Goal: Task Accomplishment & Management: Complete application form

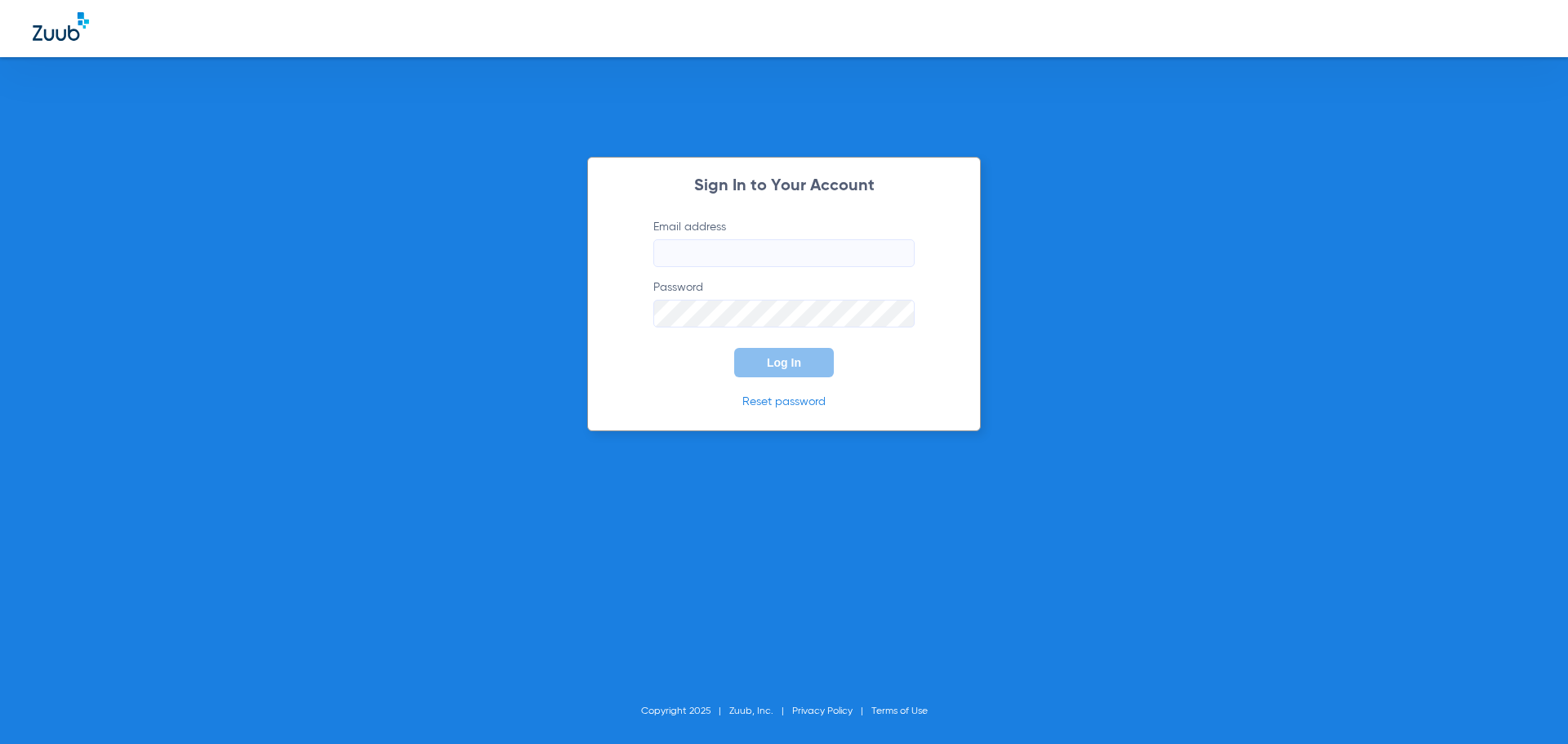
click at [703, 249] on input "Email address" at bounding box center [784, 253] width 261 height 27
type input "[EMAIL_ADDRESS][DOMAIN_NAME]"
click at [780, 361] on span "Log In" at bounding box center [784, 362] width 34 height 13
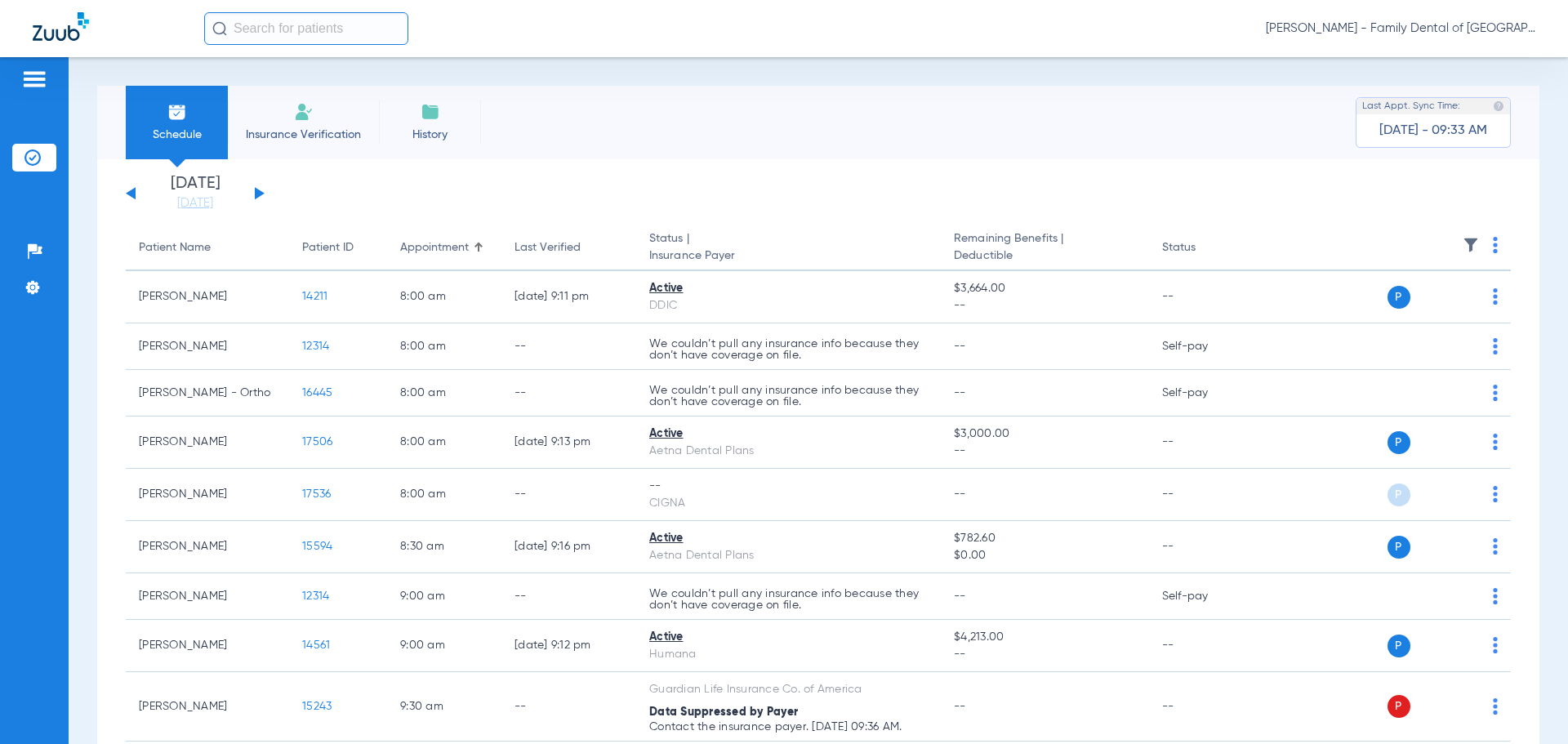
click at [327, 22] on input "text" at bounding box center [306, 27] width 204 height 32
click at [335, 109] on li "Insurance Verification" at bounding box center [303, 122] width 151 height 74
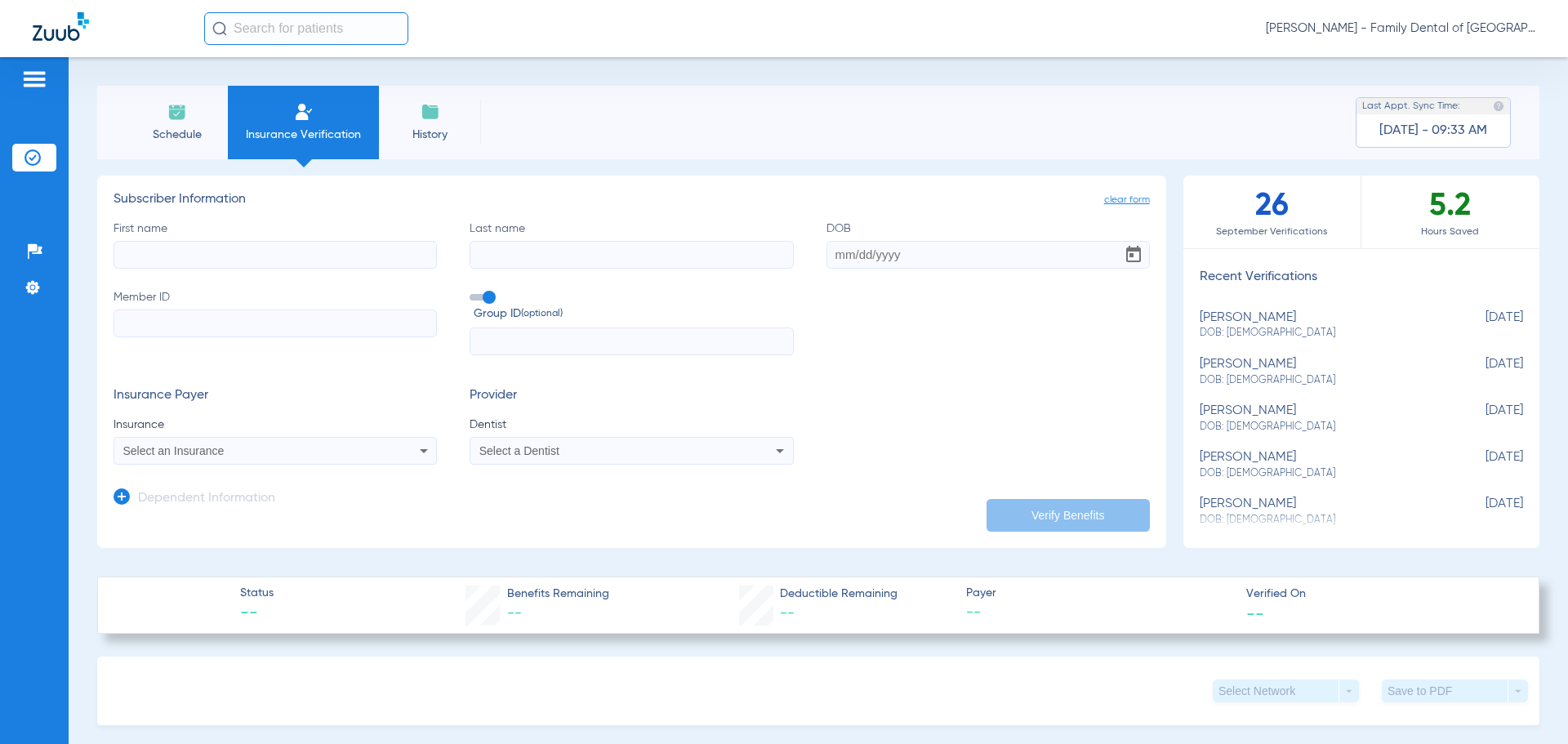
click at [332, 255] on input "First name" at bounding box center [275, 254] width 323 height 27
type input "[PERSON_NAME]"
click at [507, 254] on input "Last name" at bounding box center [630, 254] width 323 height 27
type input "[PERSON_NAME]"
click at [862, 254] on input "DOB" at bounding box center [987, 254] width 323 height 27
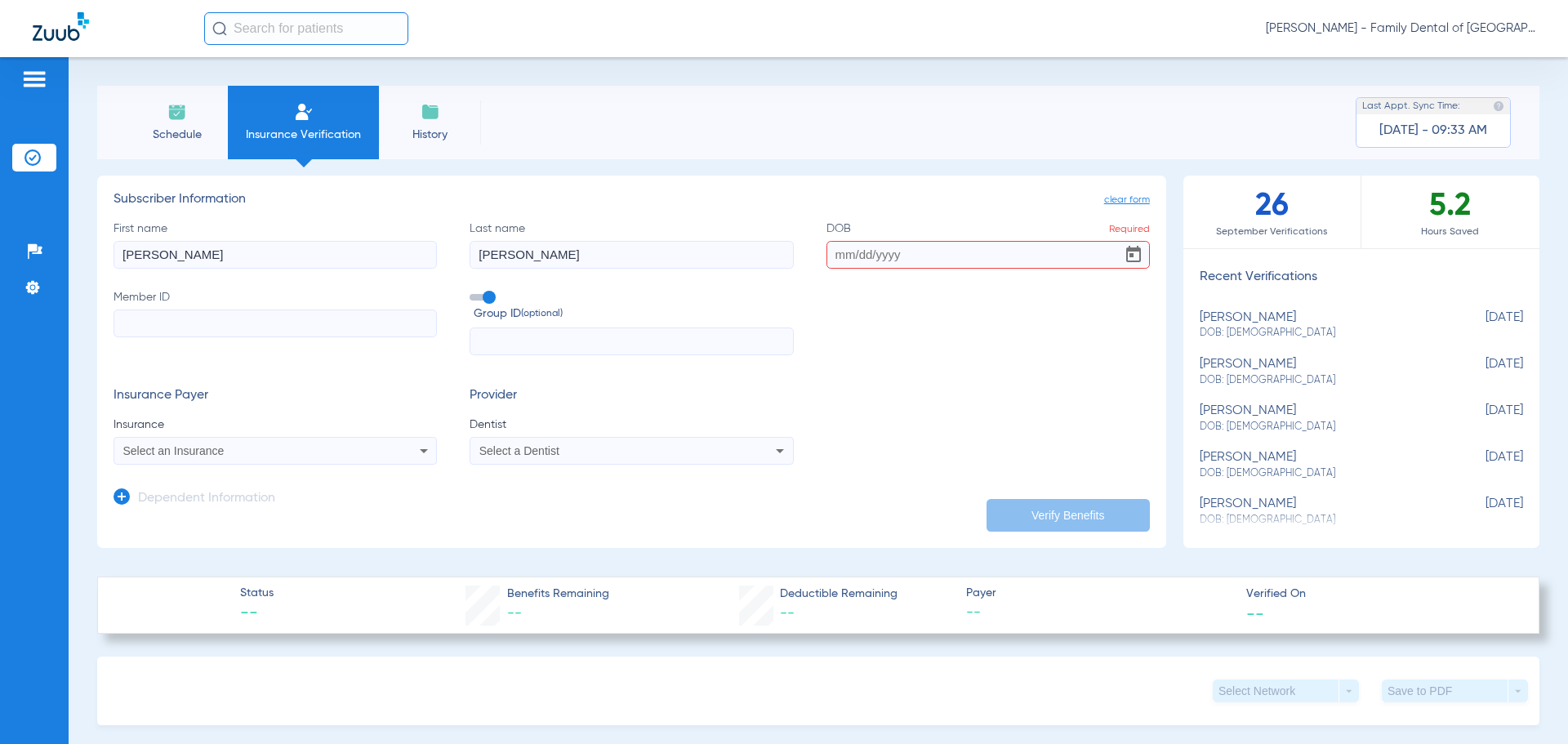
click at [873, 249] on input "DOB Required" at bounding box center [987, 254] width 323 height 27
type input "[DATE]"
click at [294, 322] on input "Member ID" at bounding box center [275, 323] width 323 height 27
click at [202, 314] on input "Member ID Required" at bounding box center [275, 323] width 323 height 27
type input "08032306169"
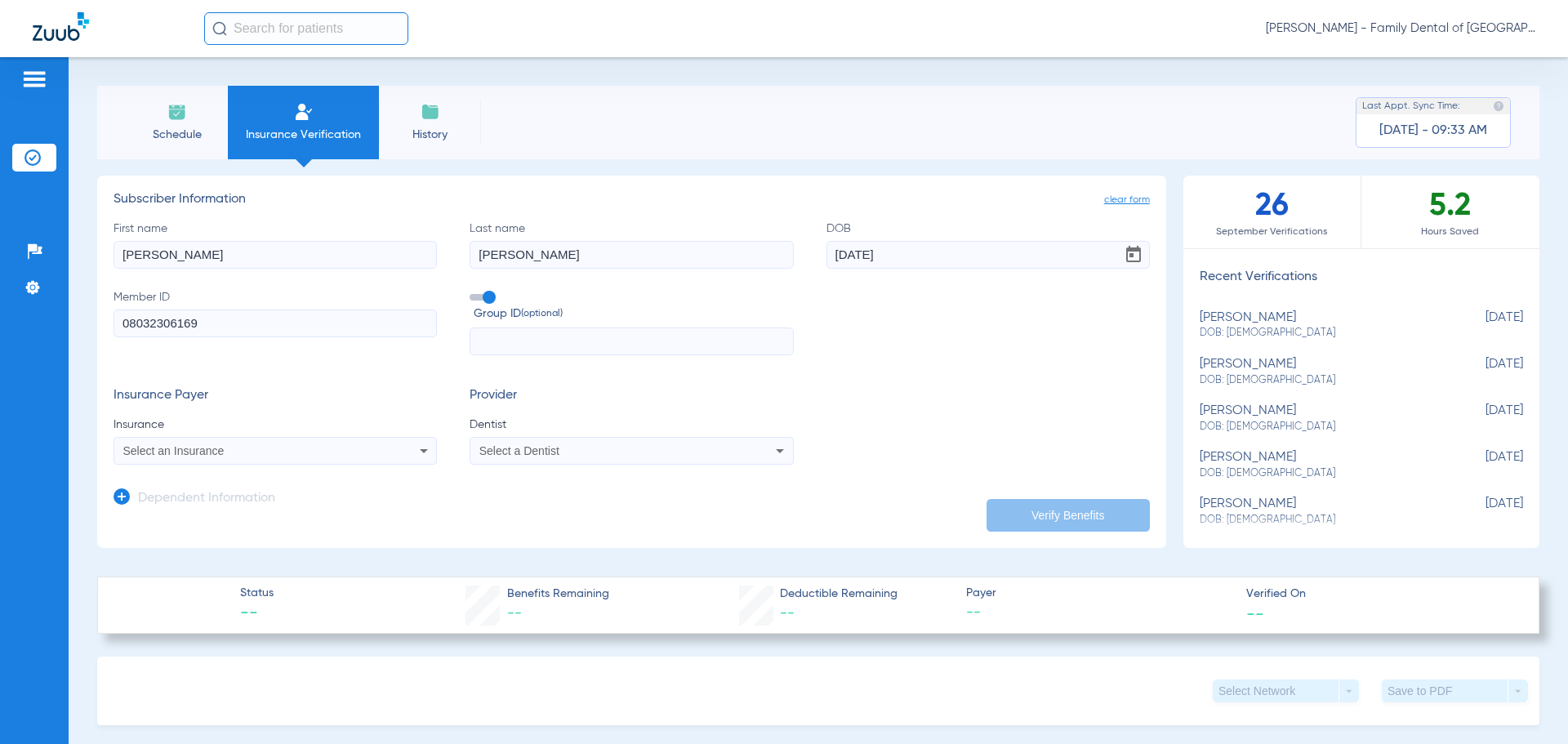
click at [498, 338] on input "text" at bounding box center [630, 341] width 323 height 27
type input "20481"
click at [421, 449] on icon at bounding box center [424, 451] width 20 height 20
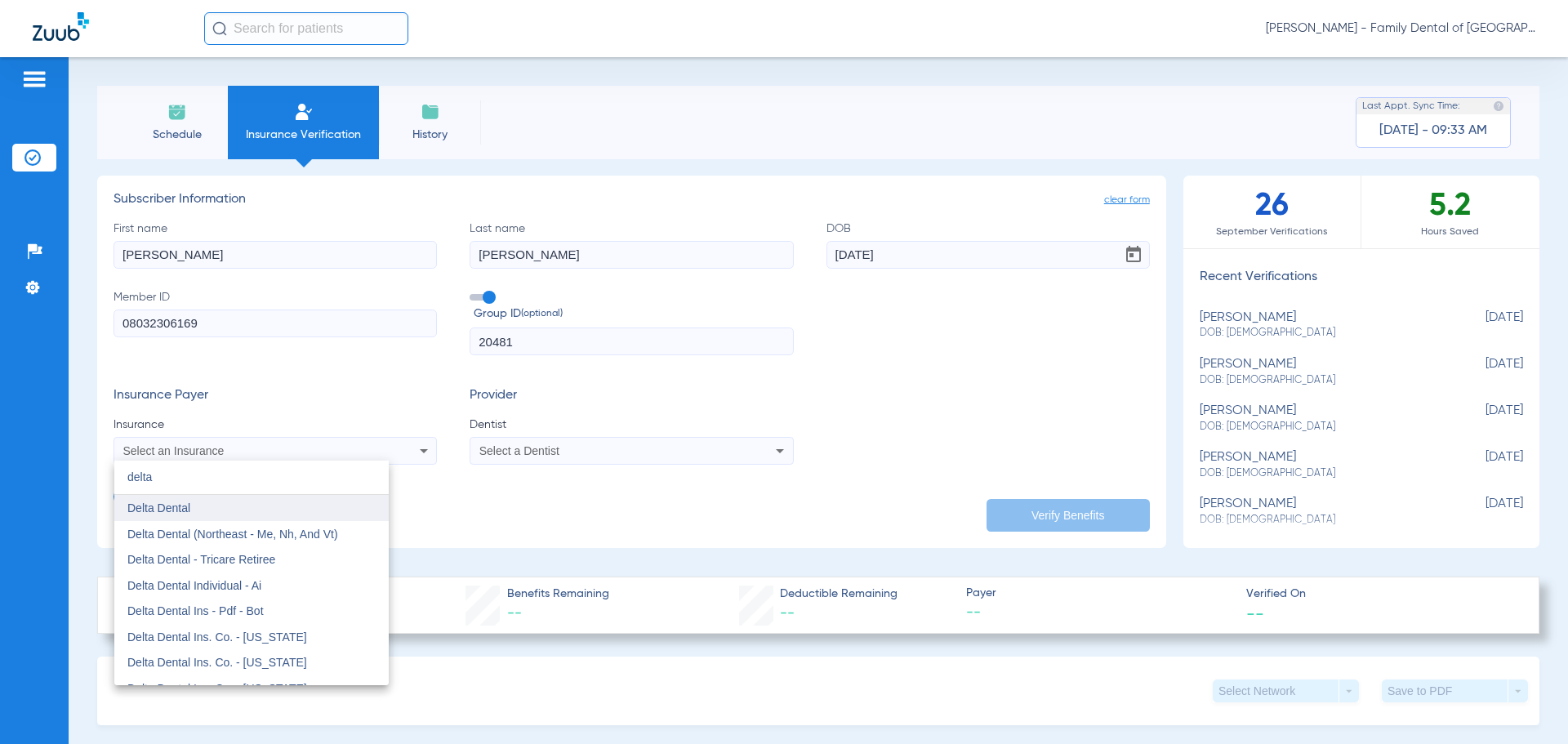
type input "delta"
click at [141, 505] on span "Delta Dental" at bounding box center [159, 507] width 63 height 13
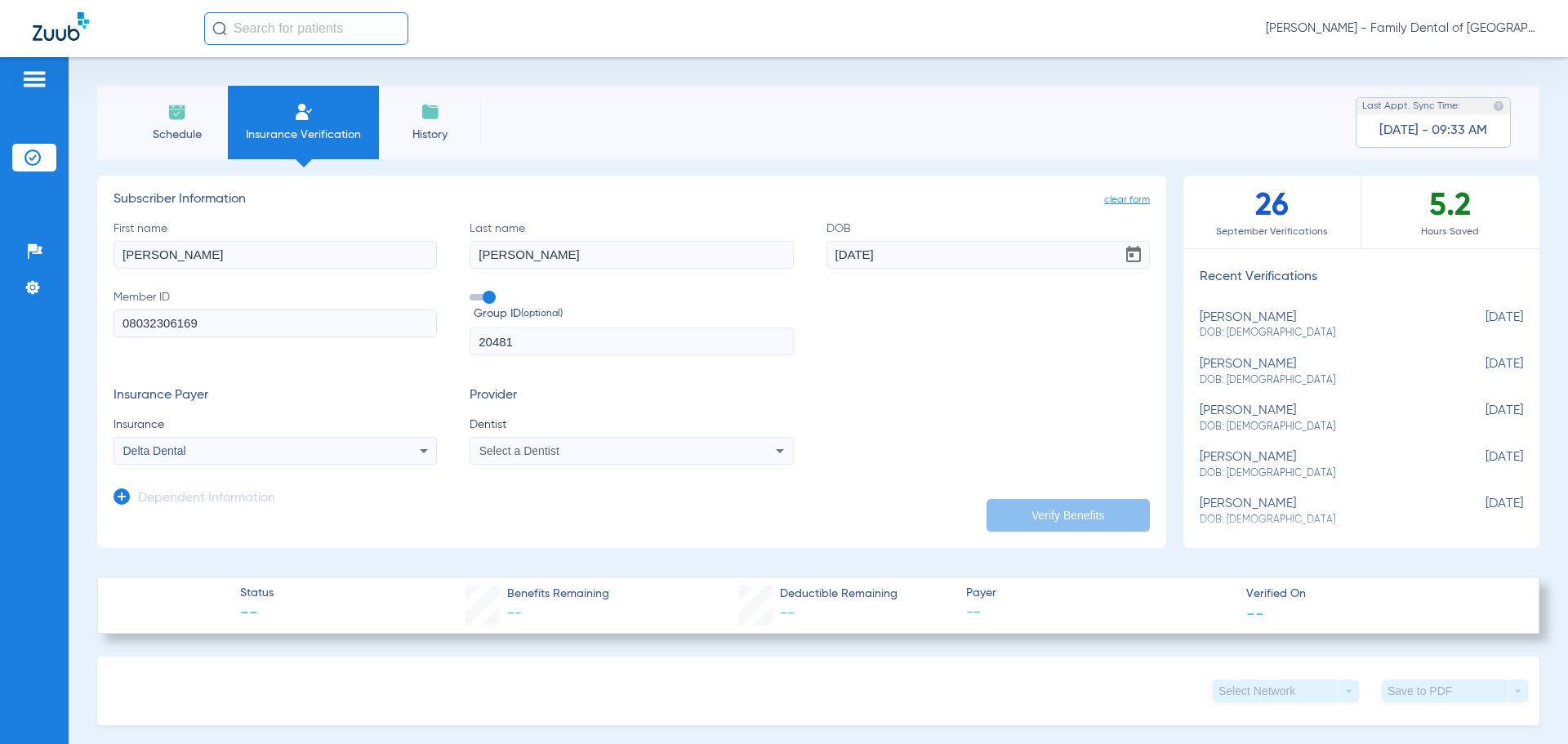
click at [731, 457] on div "Select a Dentist" at bounding box center [631, 451] width 322 height 20
type input "april"
click at [662, 515] on mat-option "[PERSON_NAME] 1487882031" at bounding box center [604, 507] width 274 height 27
click at [1040, 512] on button "Verify Benefits" at bounding box center [1067, 514] width 163 height 32
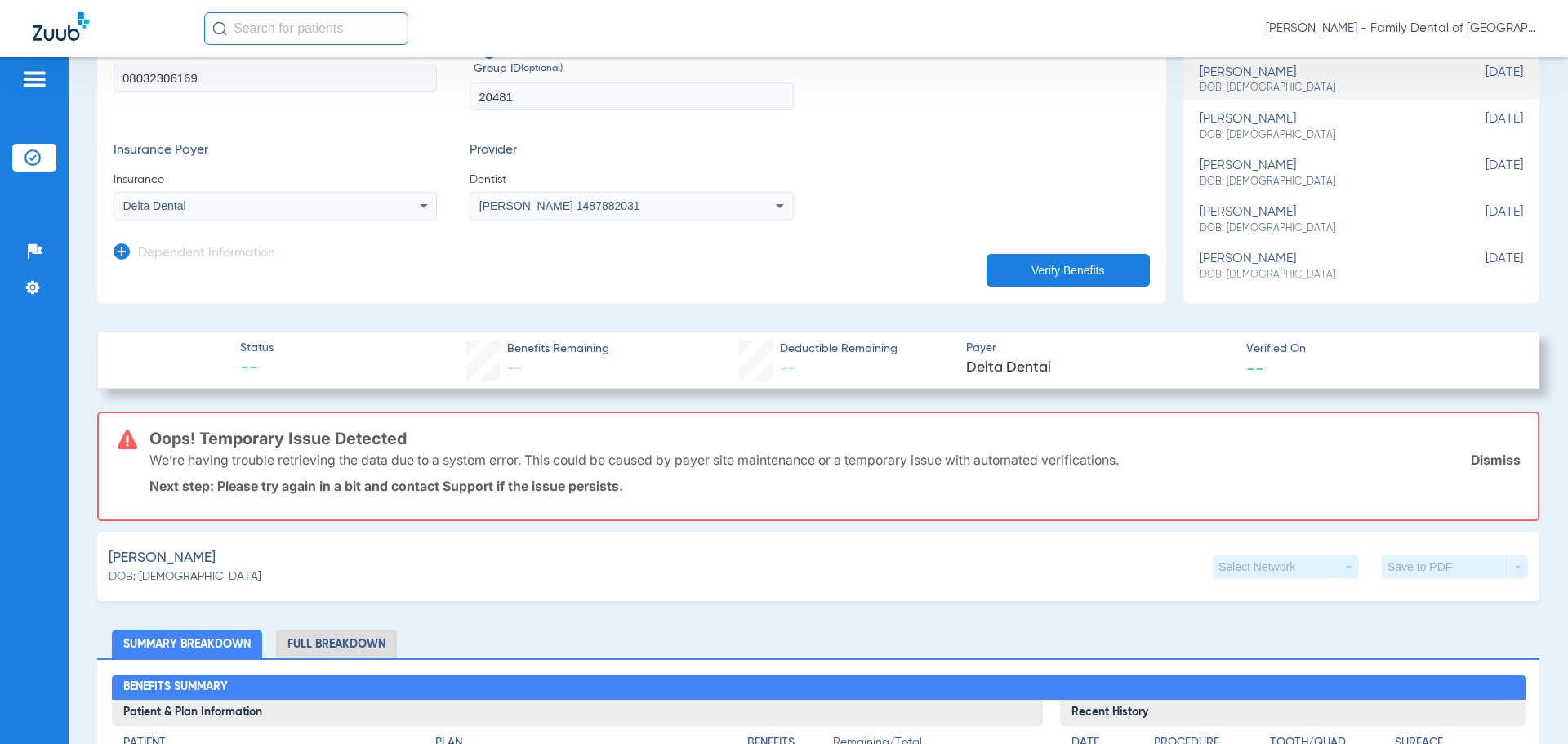
scroll to position [163, 0]
